Goal: Information Seeking & Learning: Learn about a topic

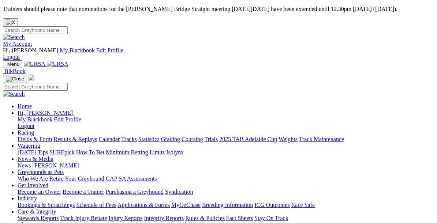
click at [34, 129] on link "Racing" at bounding box center [26, 132] width 16 height 6
click at [35, 136] on link "Fields & Form" at bounding box center [35, 139] width 34 height 6
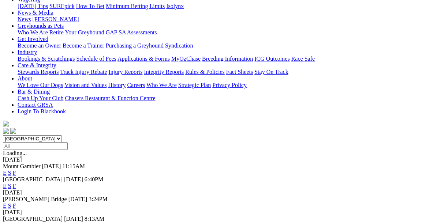
scroll to position [164, 0]
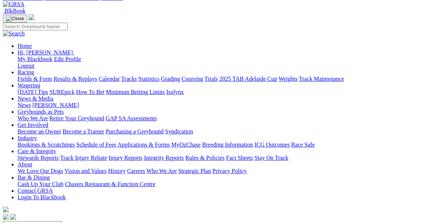
scroll to position [76, 0]
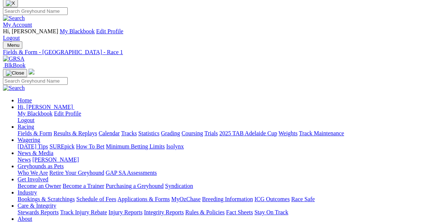
scroll to position [0, 0]
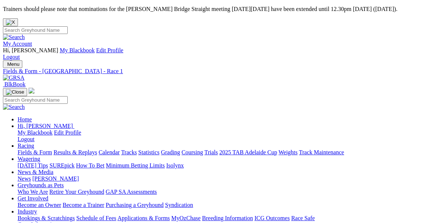
click at [34, 149] on link "Fields & Form" at bounding box center [35, 152] width 34 height 6
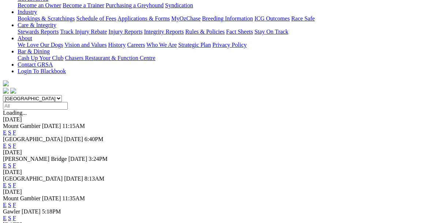
scroll to position [202, 0]
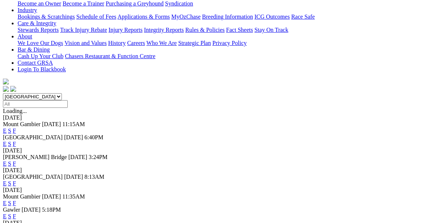
click at [16, 200] on link "F" at bounding box center [14, 203] width 3 height 6
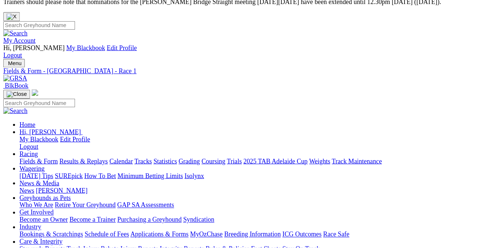
scroll to position [8, 0]
